Goal: Transaction & Acquisition: Purchase product/service

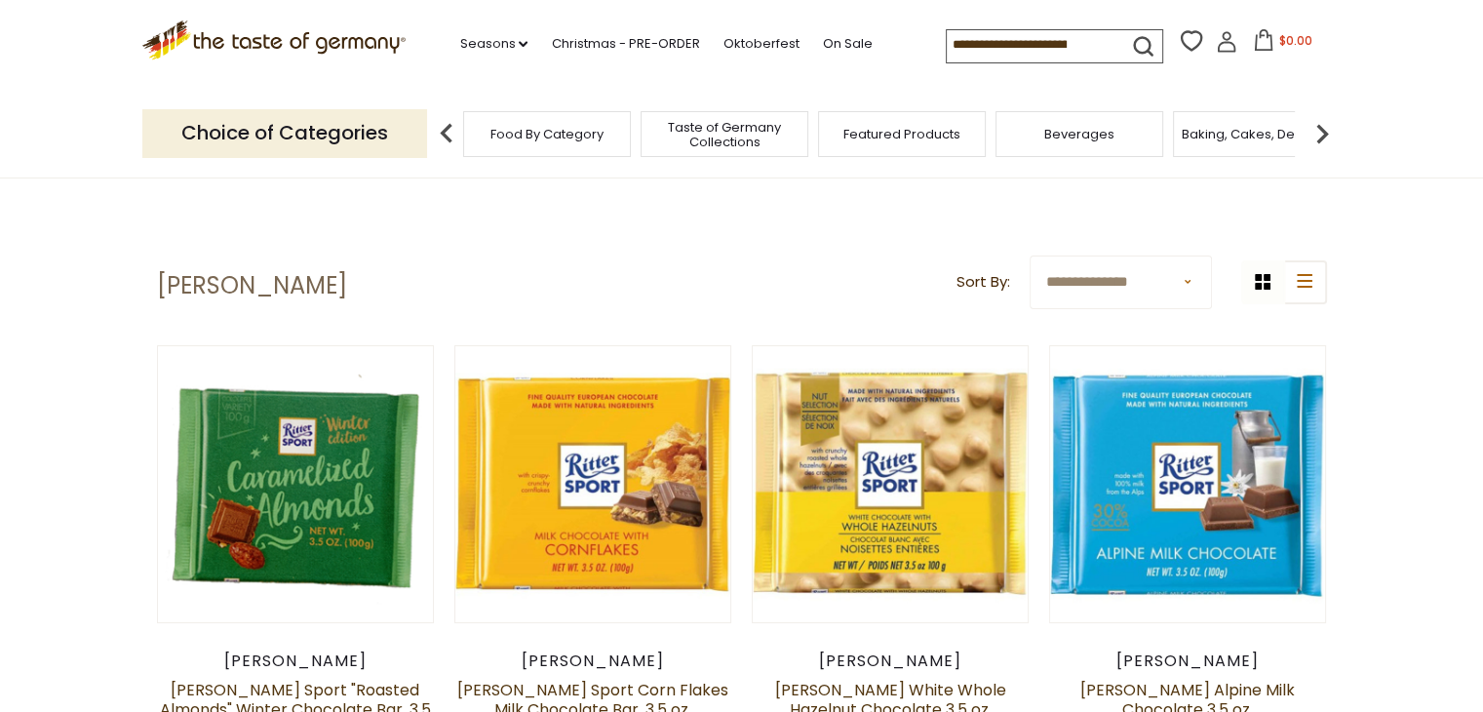
click at [749, 138] on span "Taste of Germany Collections" at bounding box center [725, 134] width 156 height 29
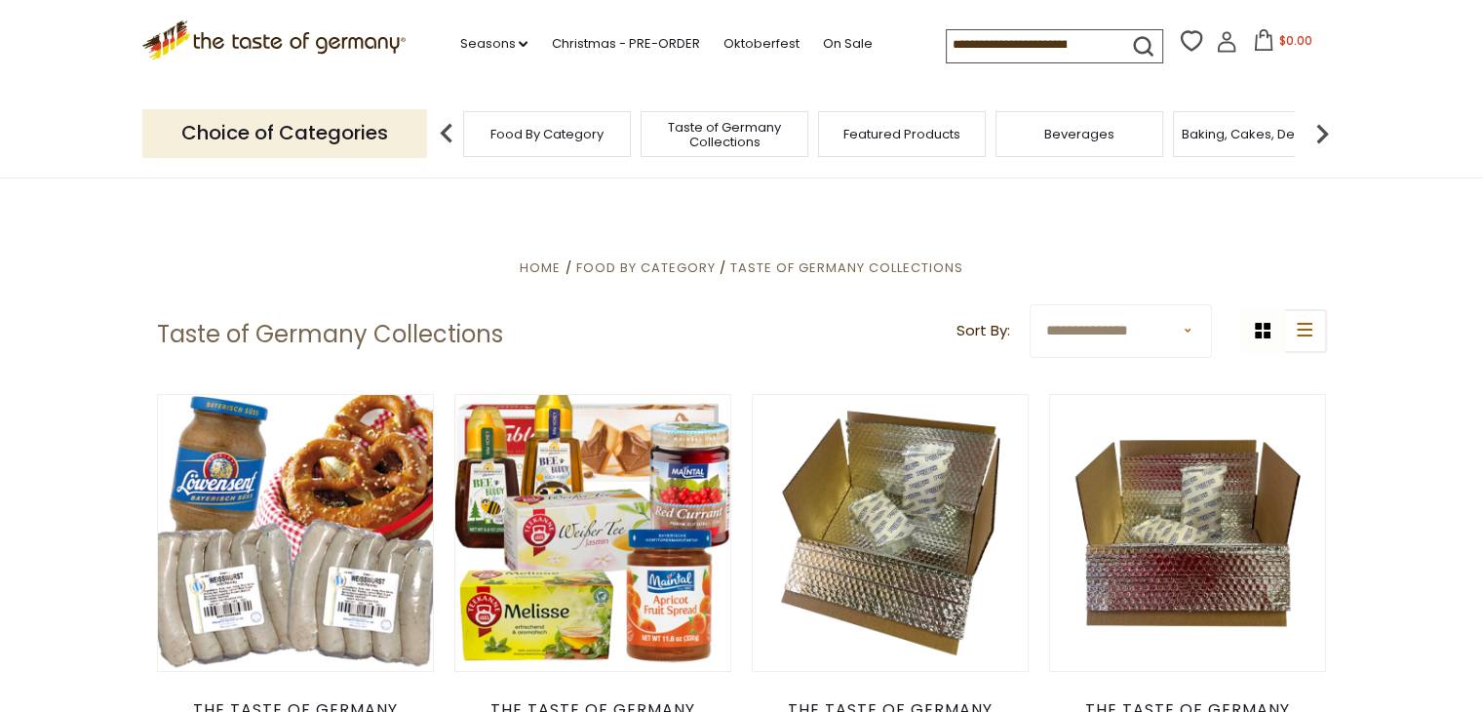
click at [449, 141] on img at bounding box center [446, 133] width 39 height 39
click at [1020, 44] on input at bounding box center [1029, 43] width 165 height 27
type input "**********"
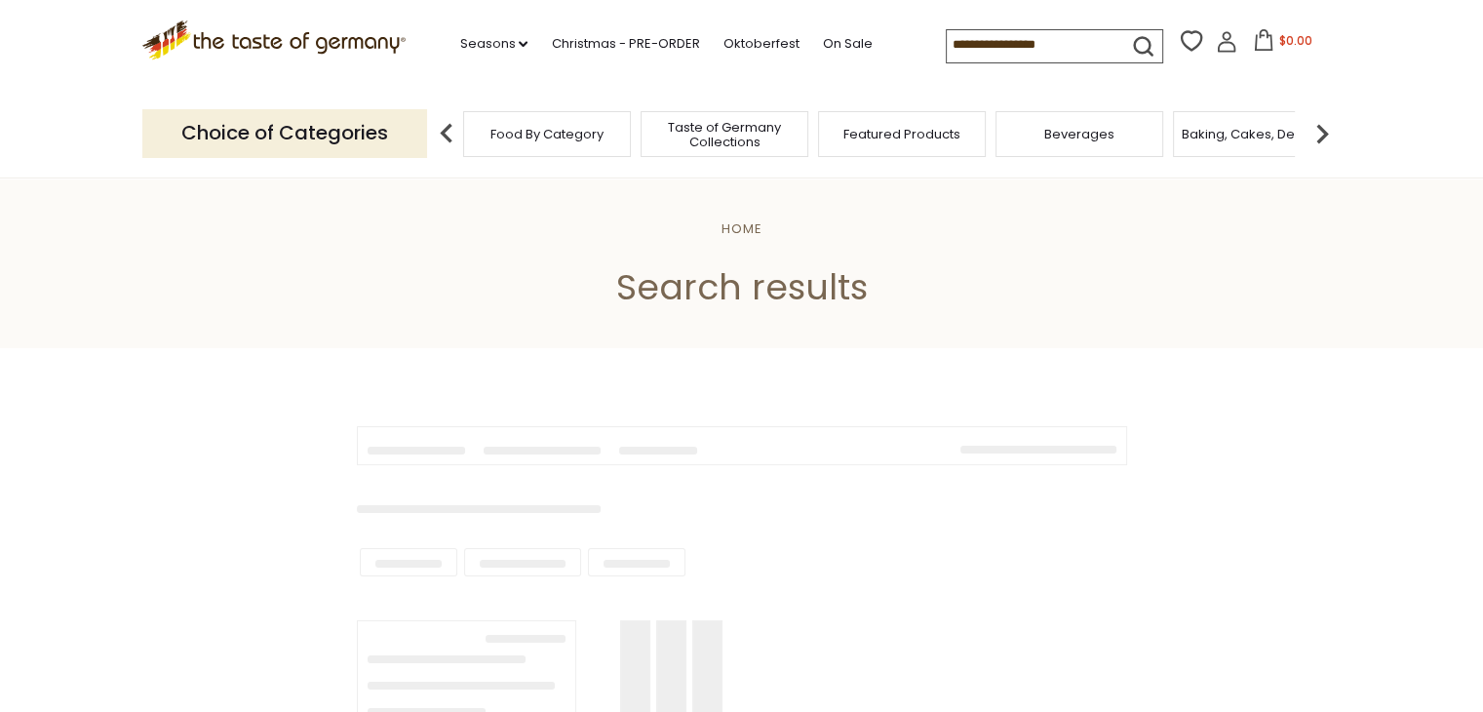
type input "**********"
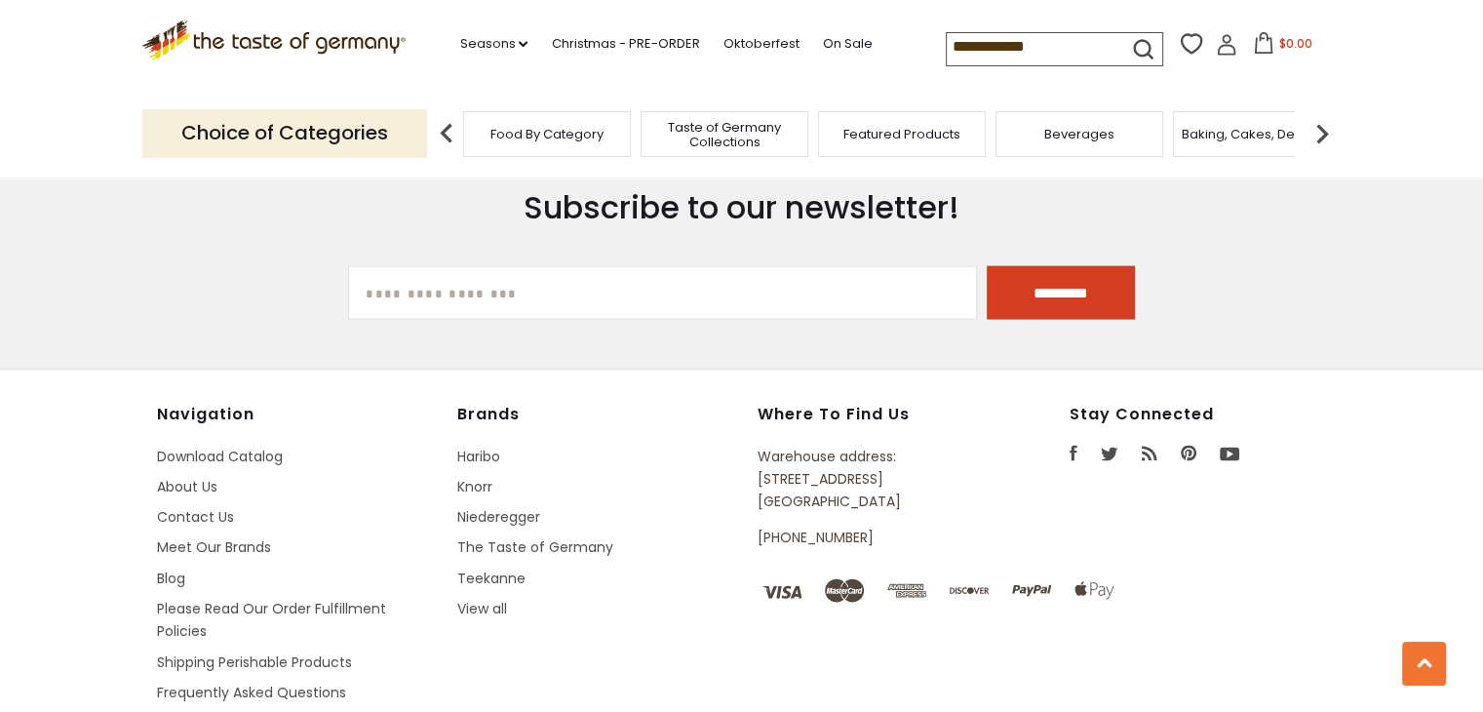
scroll to position [3455, 0]
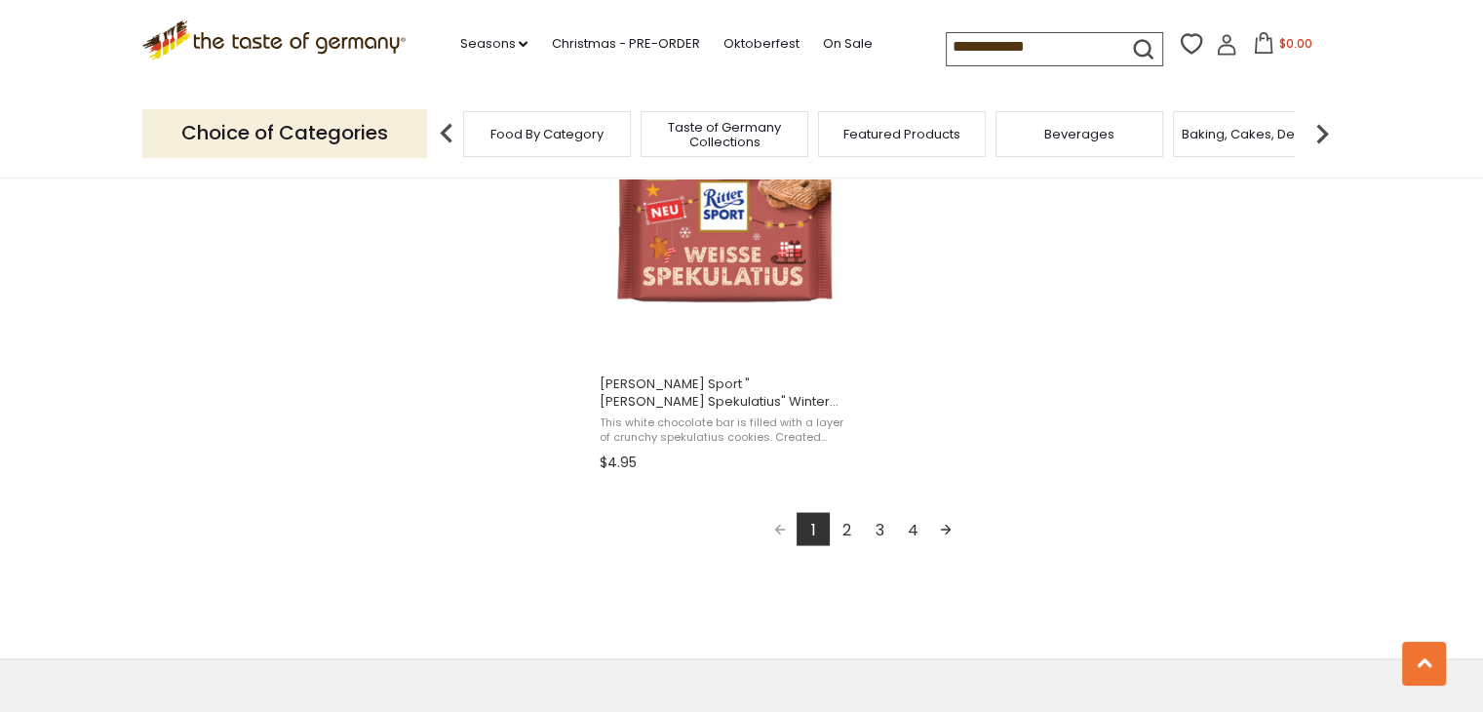
click at [851, 525] on link "2" at bounding box center [846, 528] width 33 height 33
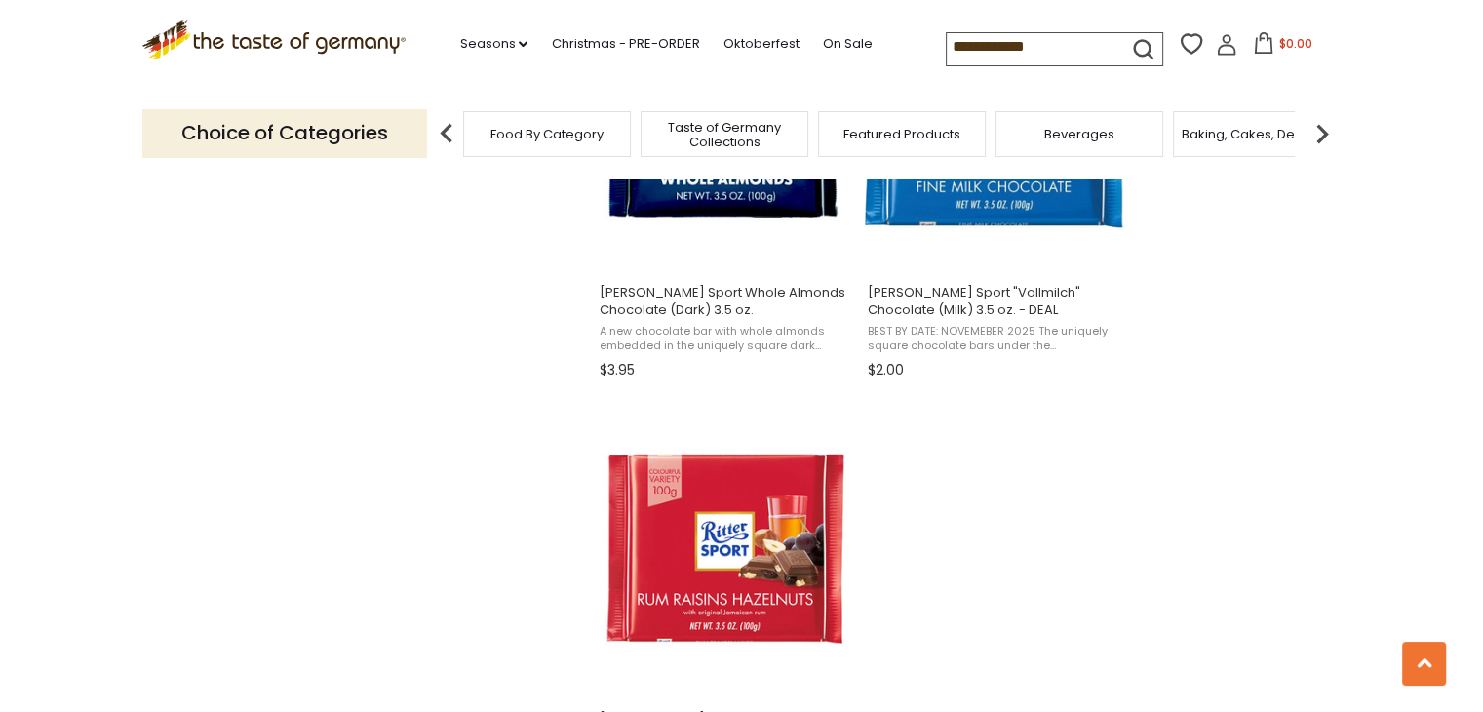
scroll to position [3641, 0]
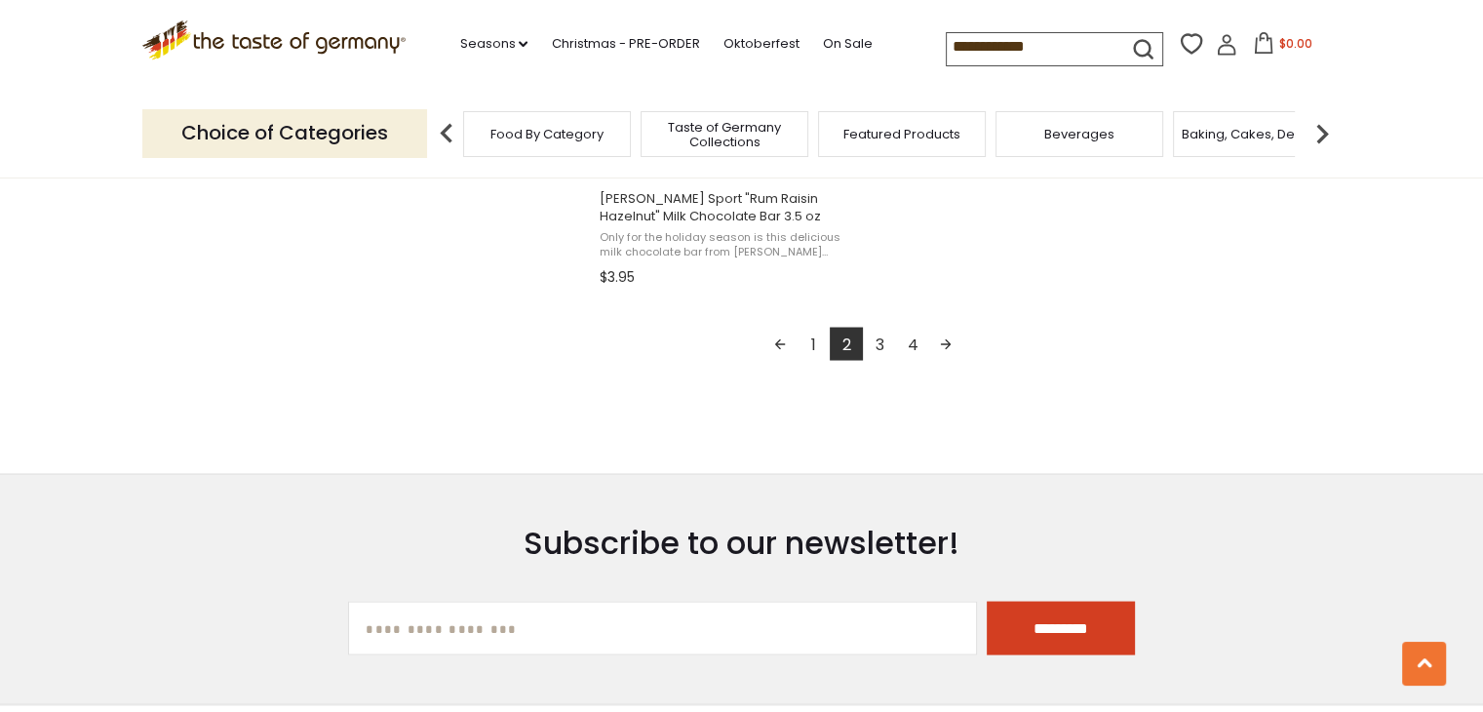
click at [880, 342] on link "3" at bounding box center [879, 343] width 33 height 33
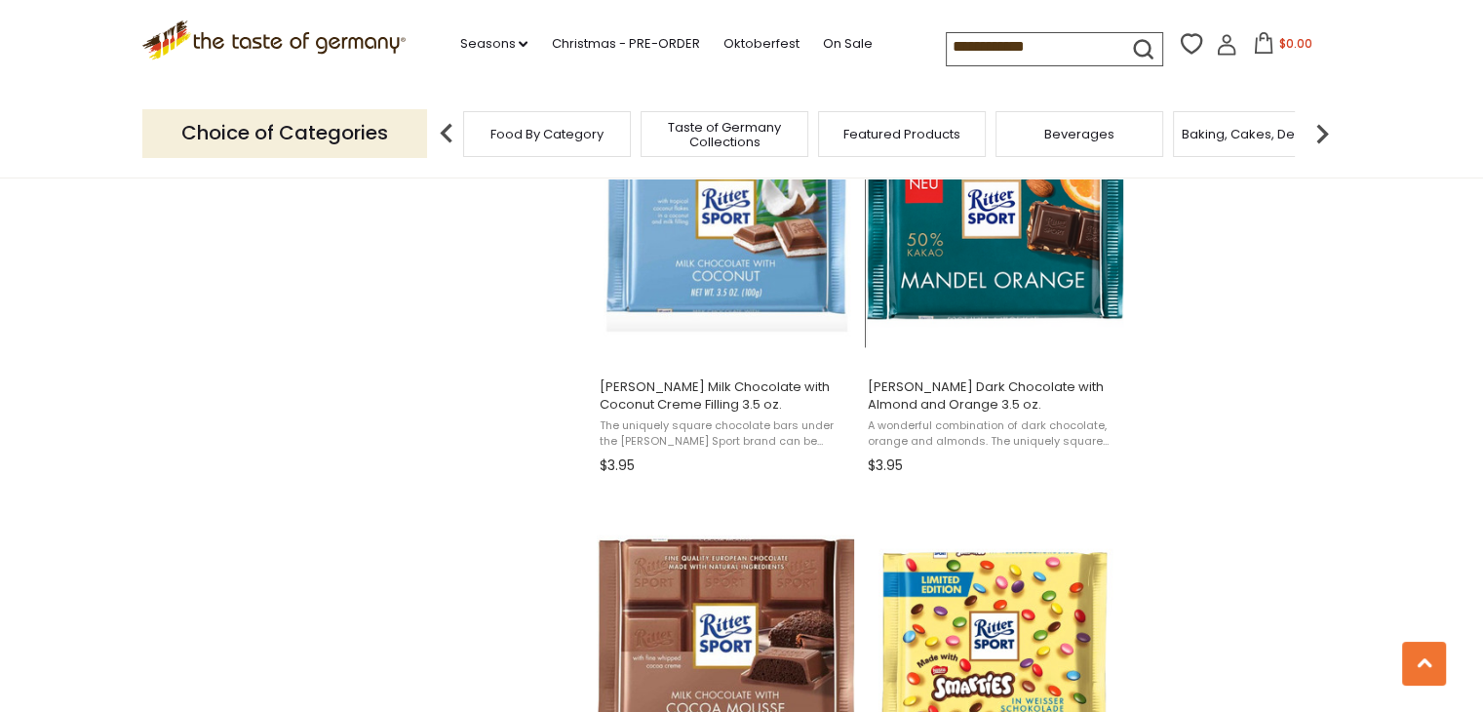
scroll to position [3641, 0]
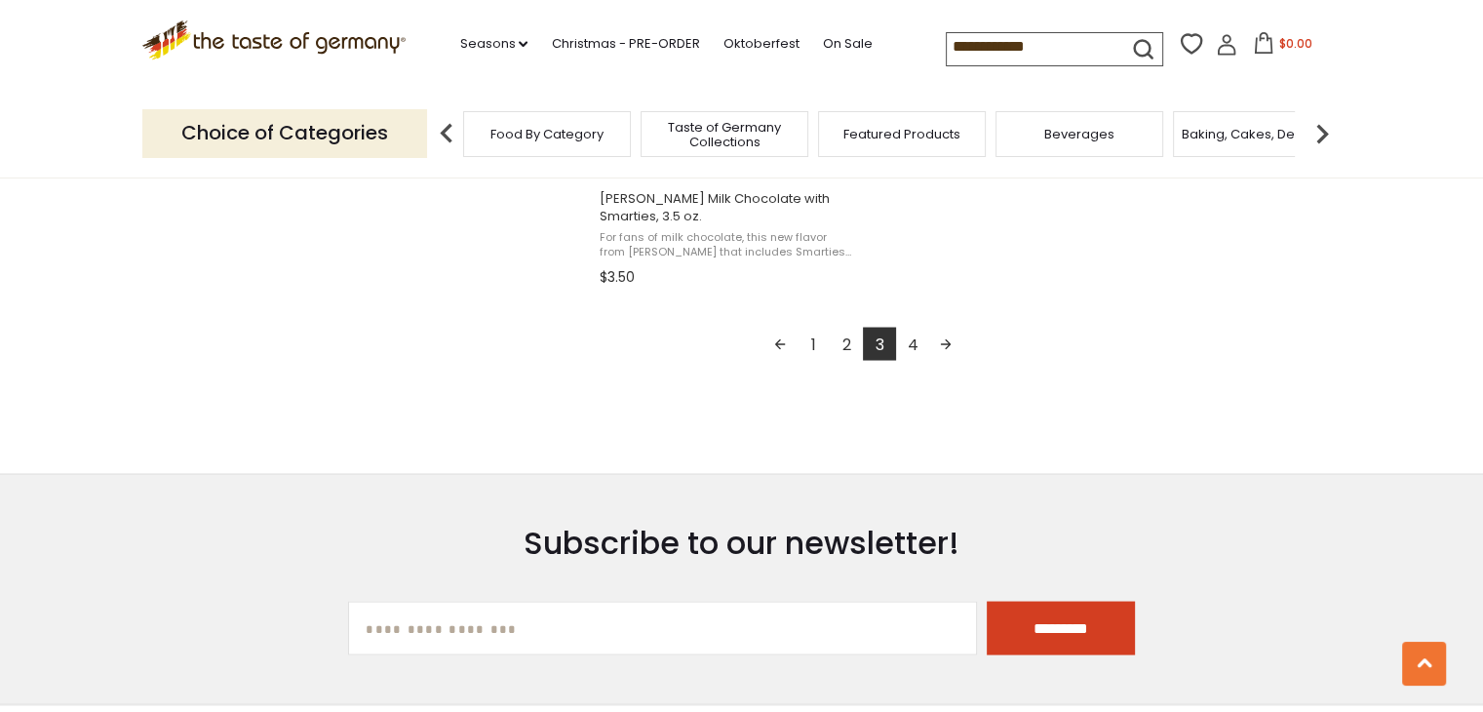
click at [909, 346] on link "4" at bounding box center [912, 343] width 33 height 33
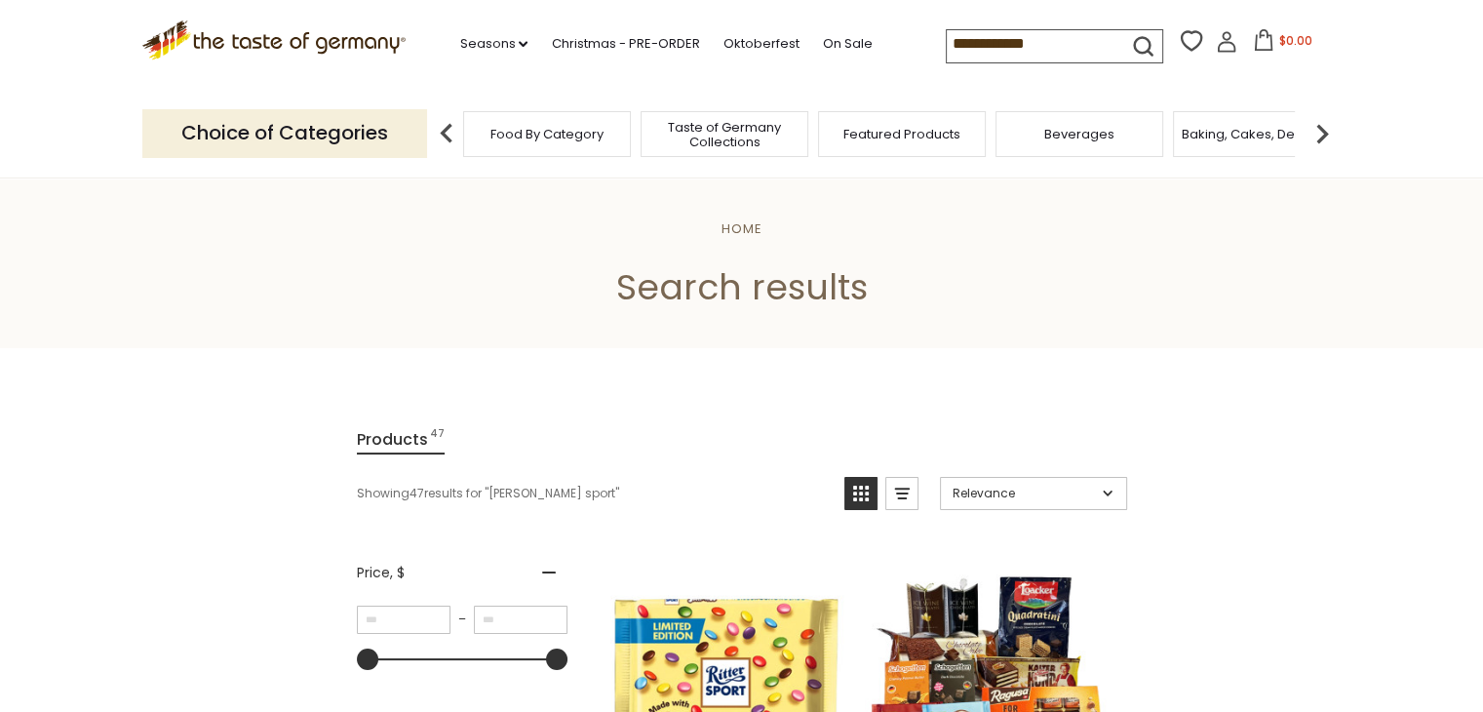
scroll to position [520, 0]
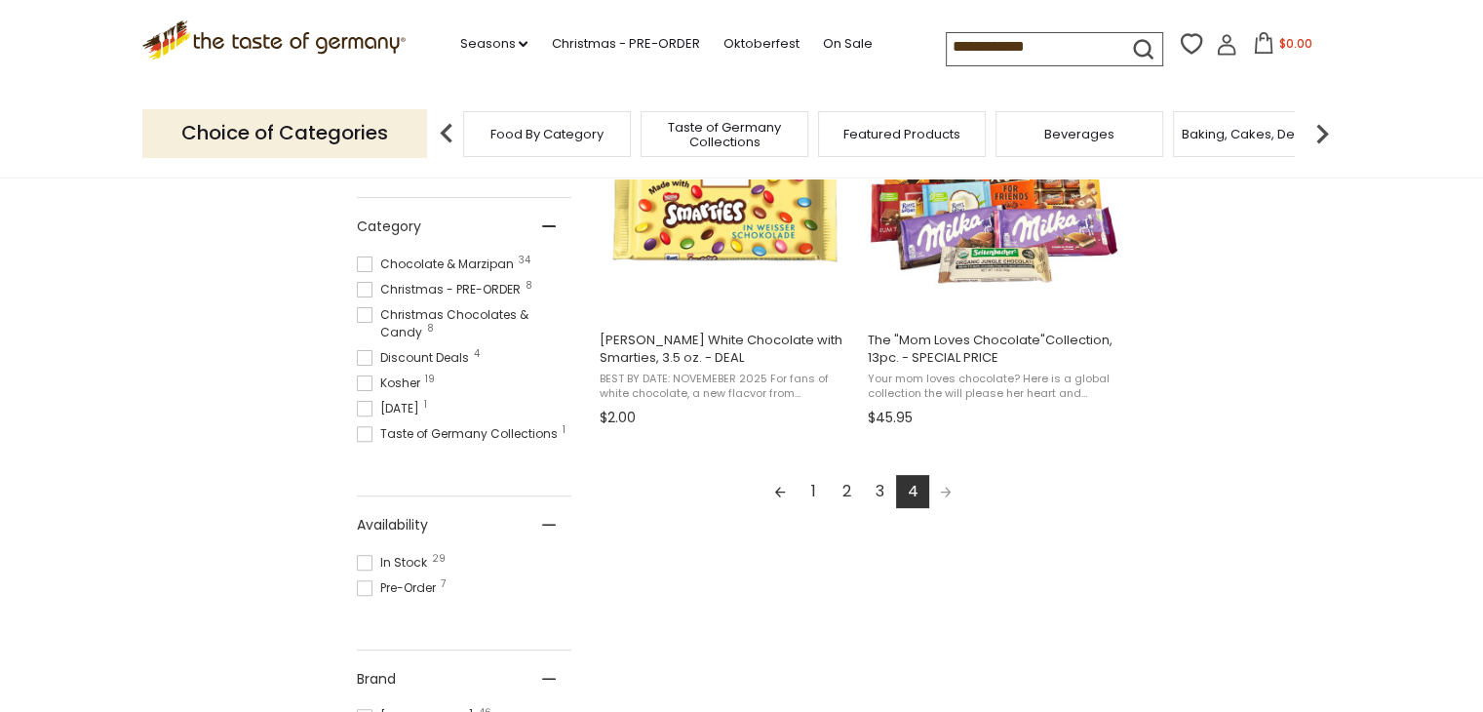
click at [361, 308] on span at bounding box center [365, 315] width 16 height 16
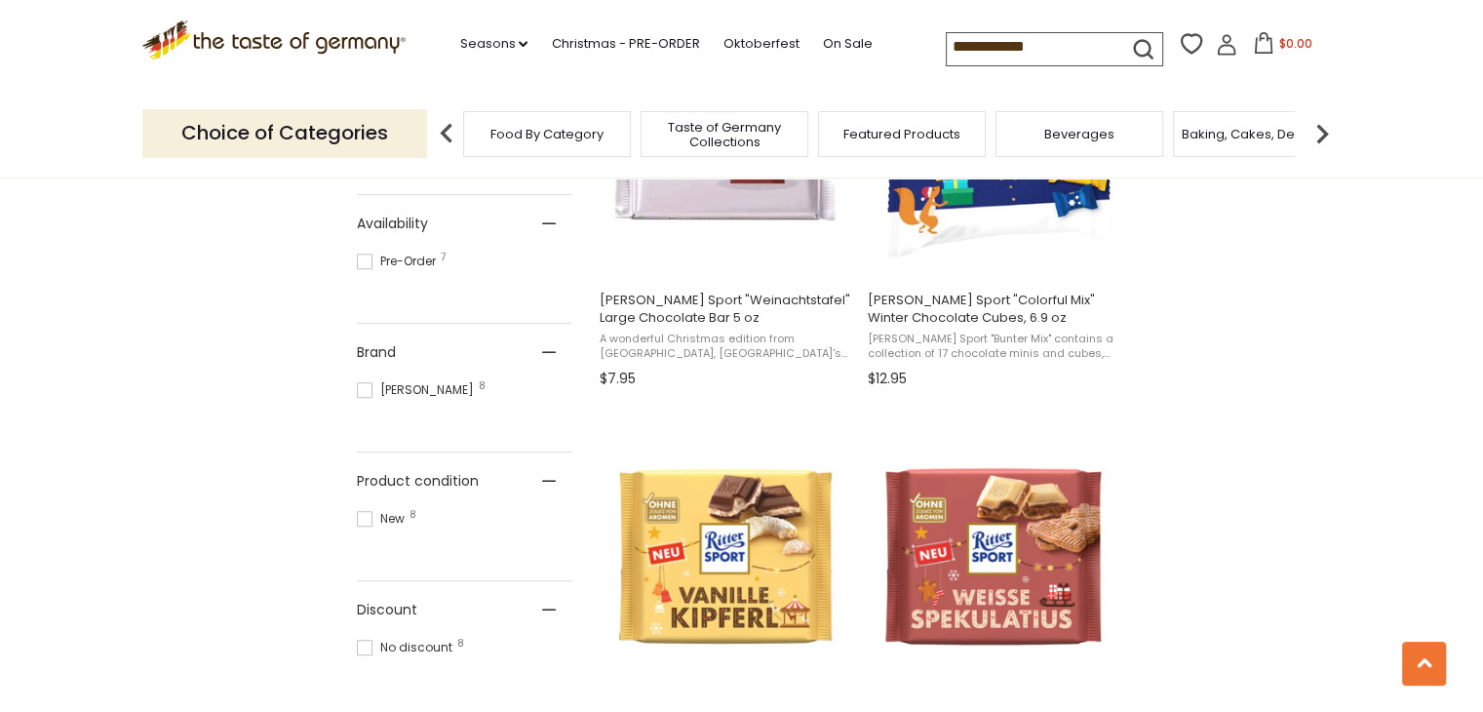
scroll to position [464, 0]
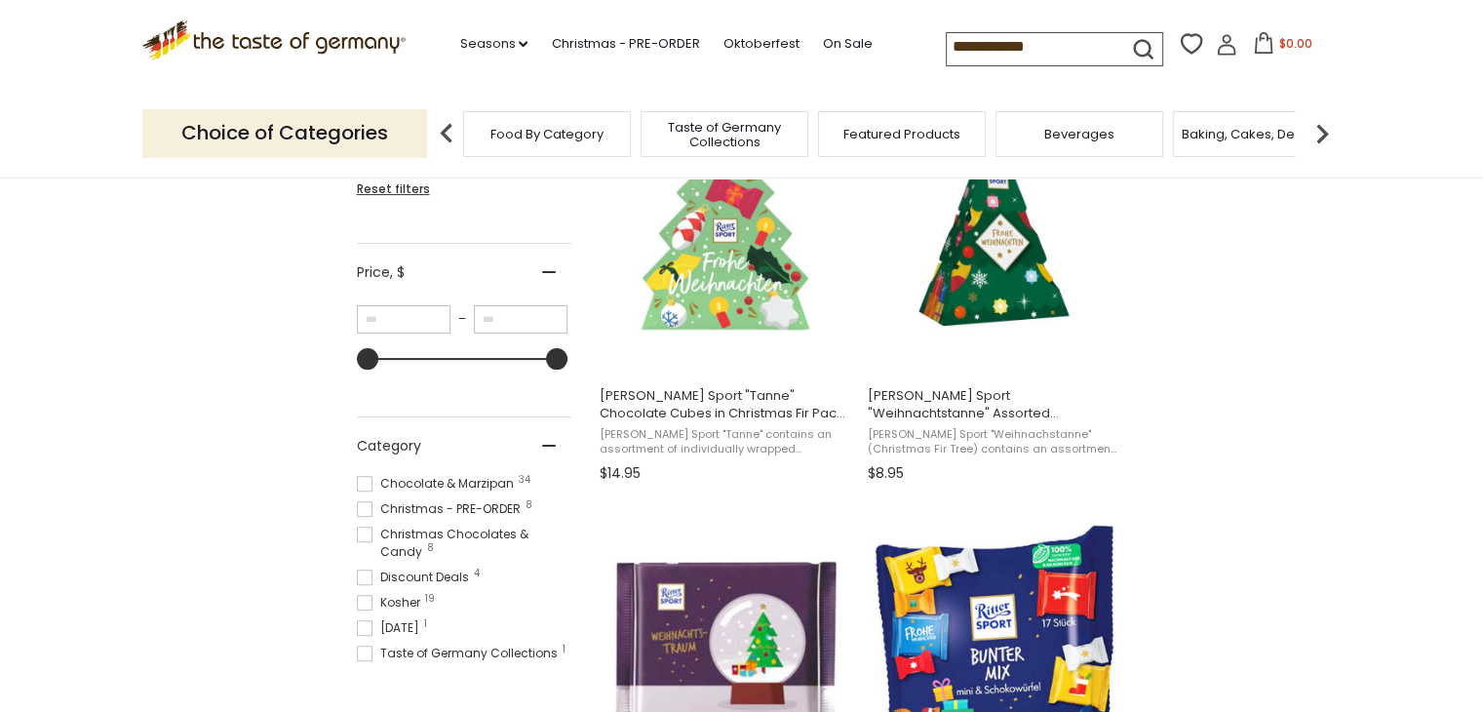
click at [926, 575] on img "Ritter Sport" at bounding box center [994, 652] width 258 height 258
